Goal: Communication & Community: Answer question/provide support

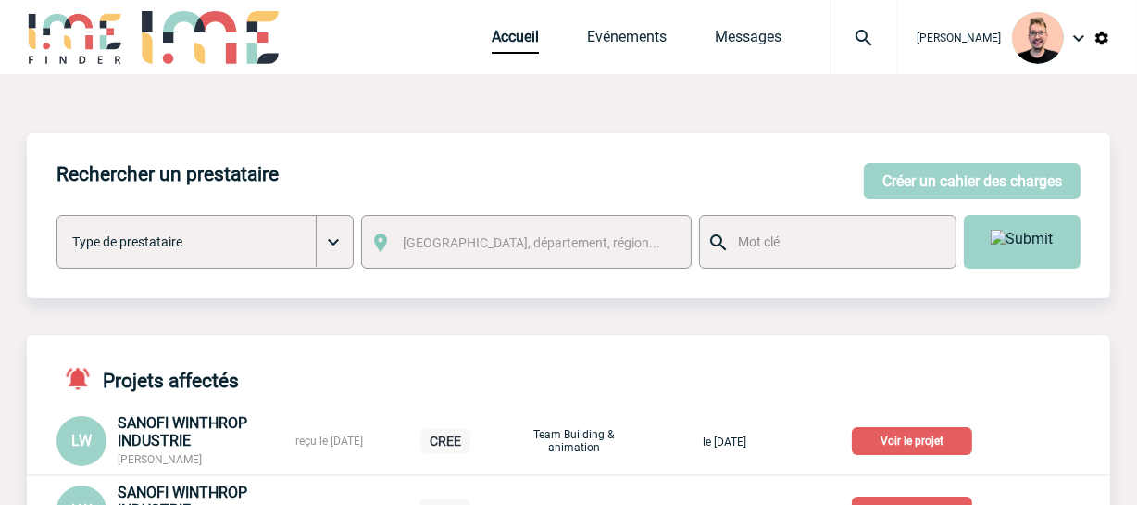
click at [842, 46] on img at bounding box center [864, 38] width 67 height 22
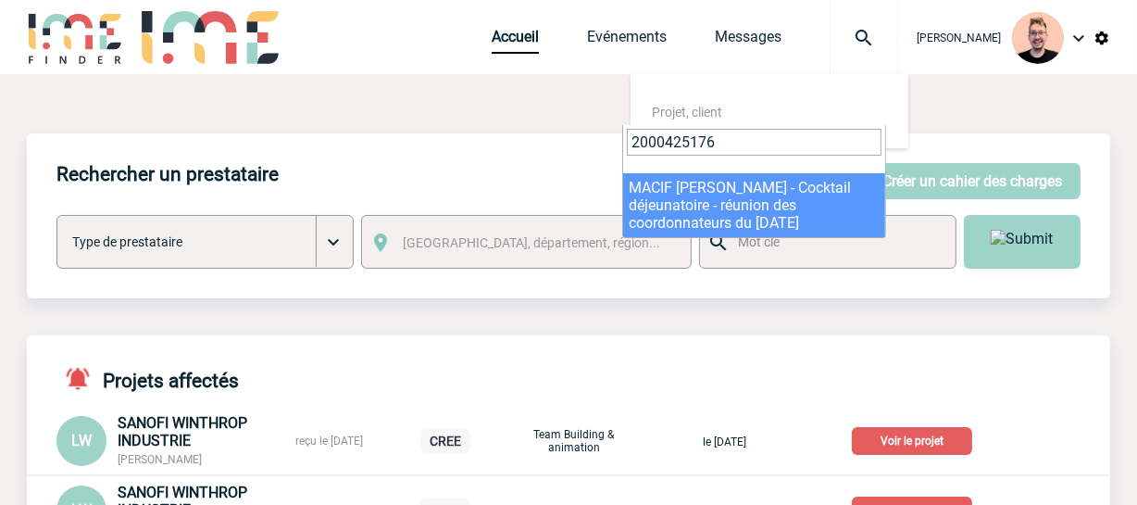
type input "2000425176"
select select "24677"
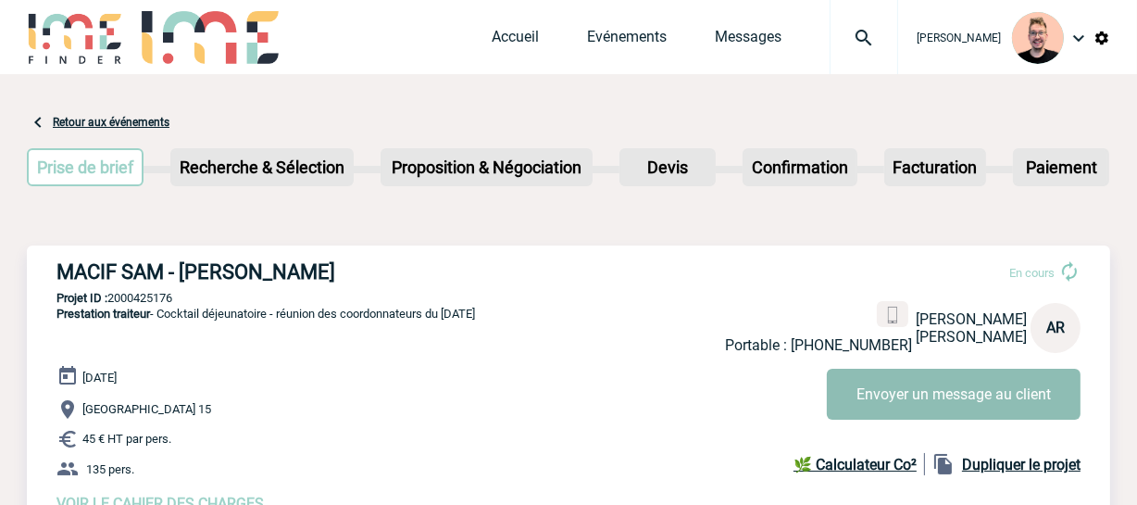
click at [882, 398] on button "Envoyer un message au client" at bounding box center [954, 394] width 254 height 51
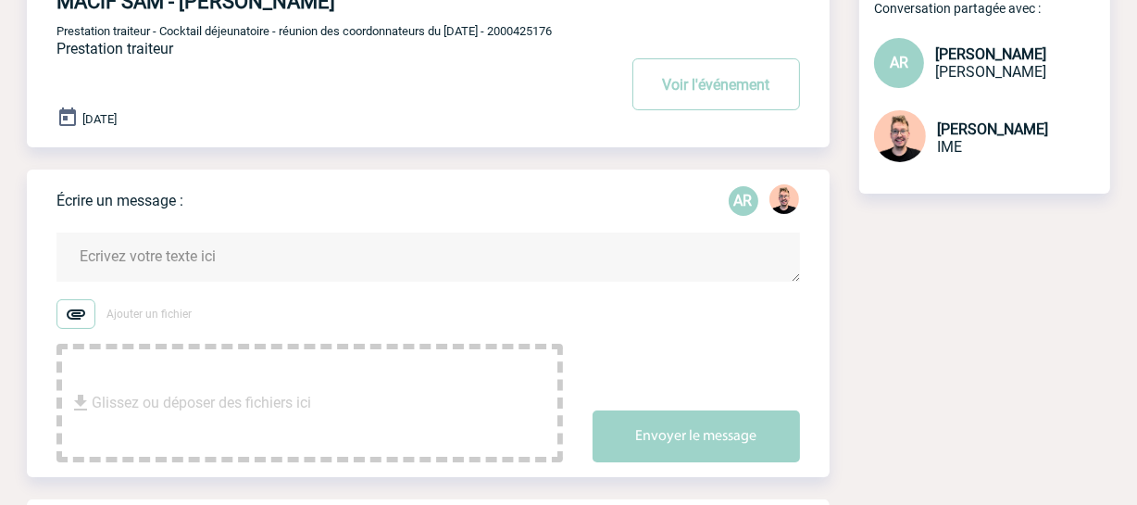
scroll to position [168, 0]
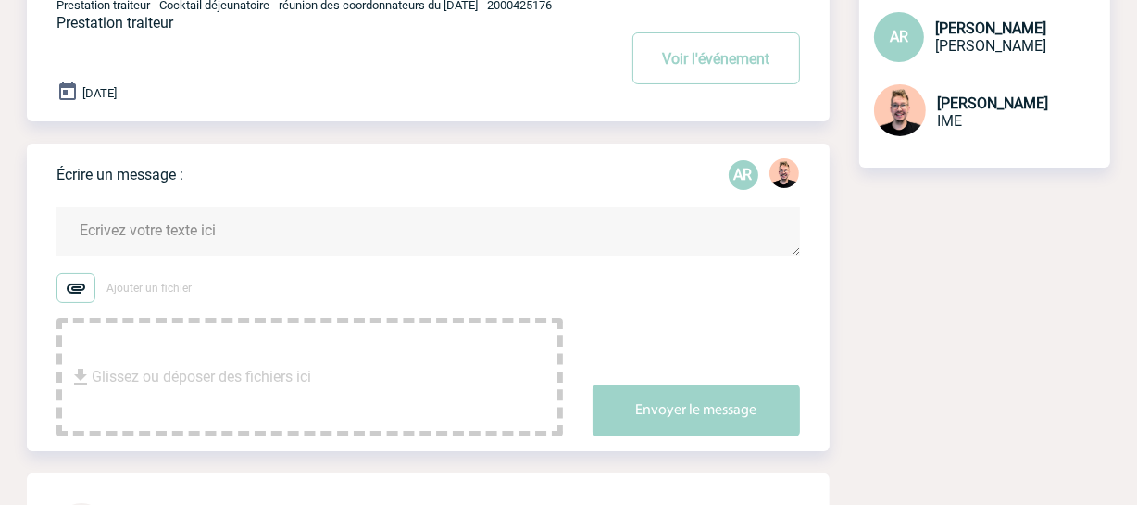
click at [202, 232] on textarea at bounding box center [428, 231] width 744 height 49
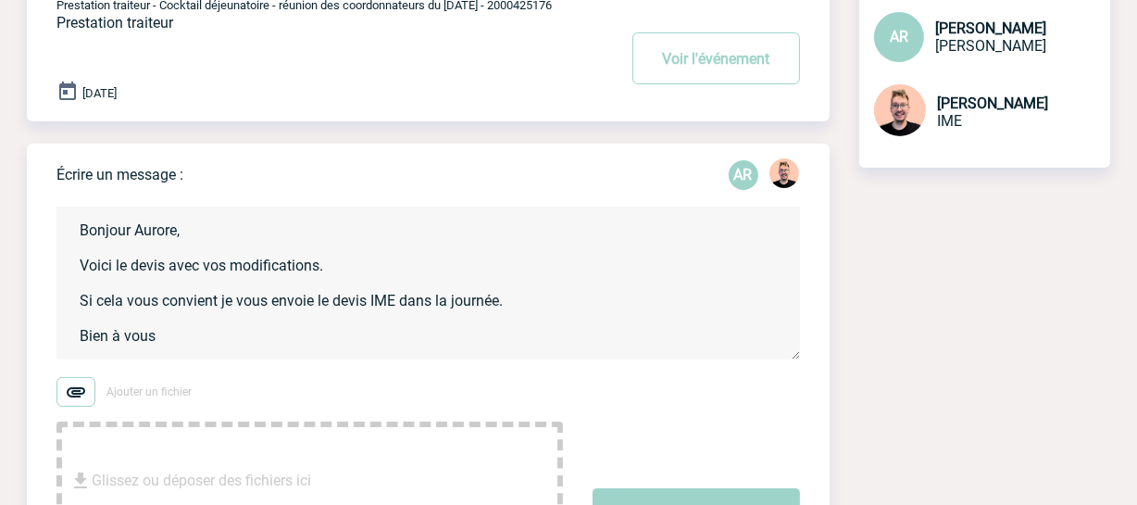
type textarea "Bonjour Aurore, Voici le devis avec vos modifications. Si cela vous convient je…"
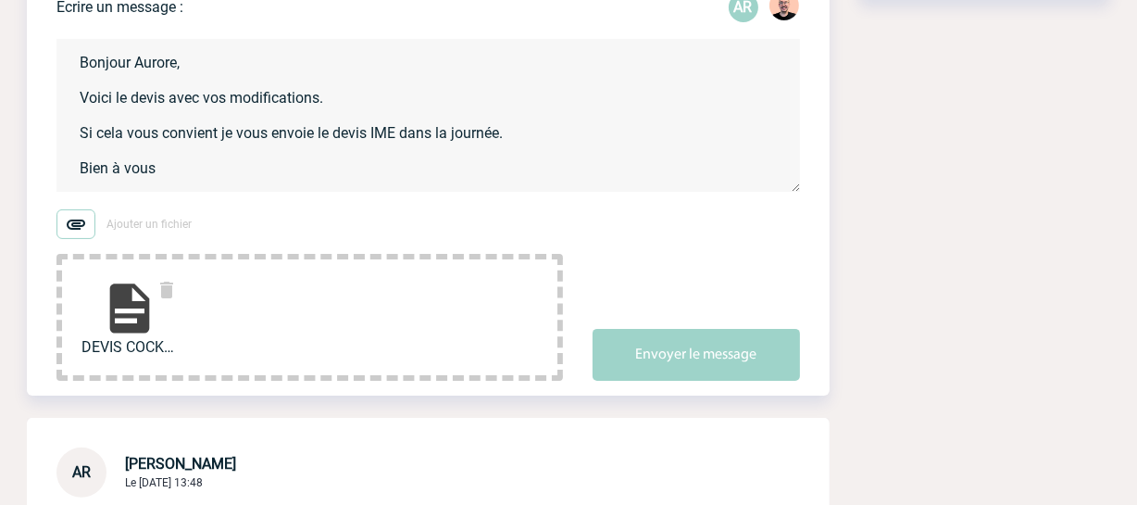
scroll to position [336, 0]
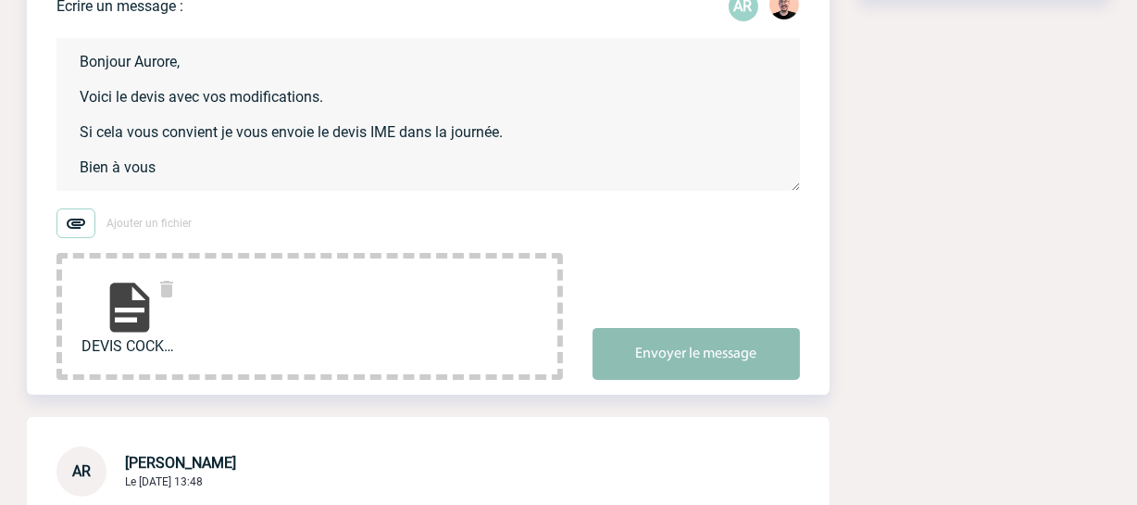
click at [702, 343] on button "Envoyer le message" at bounding box center [696, 354] width 207 height 52
